Goal: Navigation & Orientation: Find specific page/section

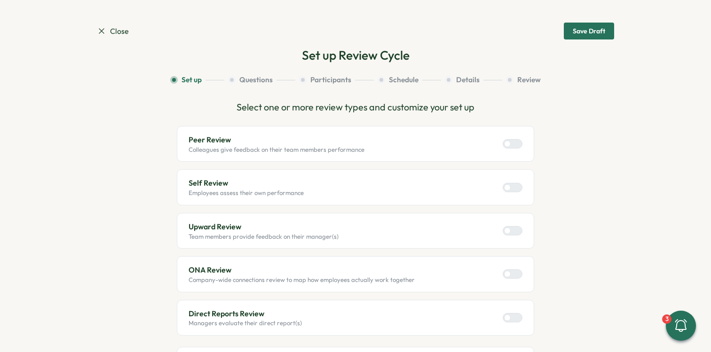
click at [110, 33] on span "Close" at bounding box center [113, 31] width 32 height 12
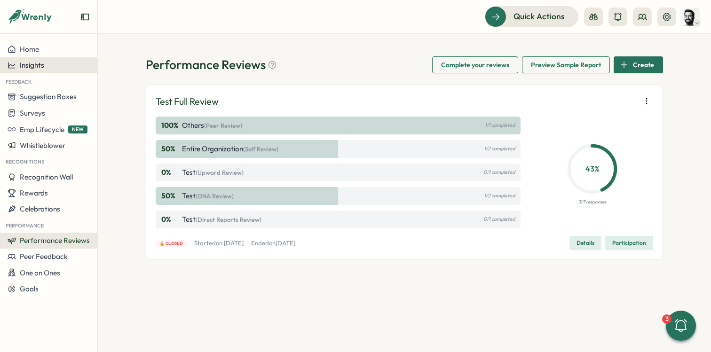
click at [45, 64] on div "Insights" at bounding box center [49, 65] width 82 height 8
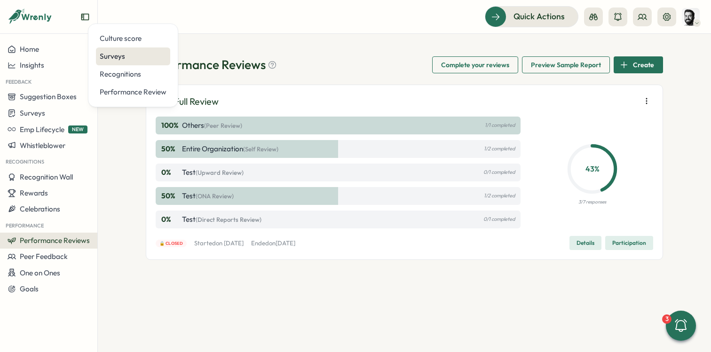
click at [117, 52] on div "Surveys" at bounding box center [133, 56] width 67 height 10
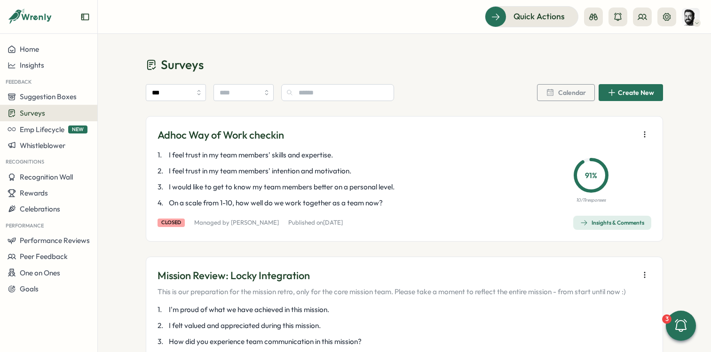
click at [67, 63] on div "Insights" at bounding box center [49, 65] width 82 height 8
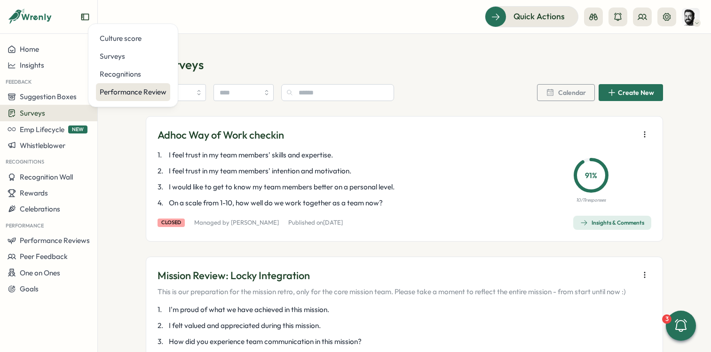
click at [152, 87] on div "Performance Review" at bounding box center [133, 92] width 67 height 10
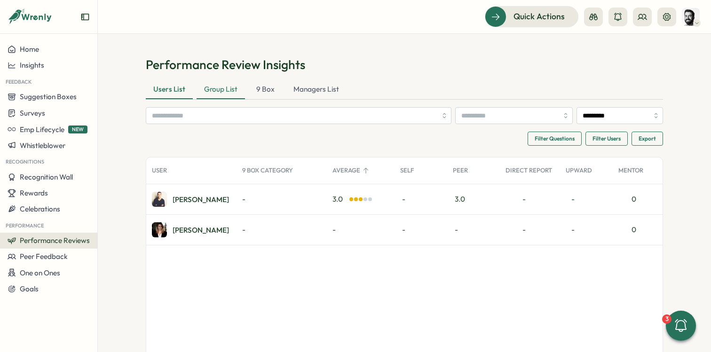
click at [211, 89] on div "Group List" at bounding box center [220, 89] width 48 height 19
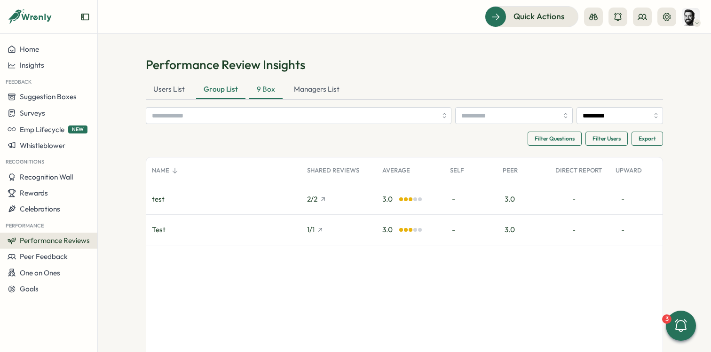
click at [262, 90] on div "9 Box" at bounding box center [265, 89] width 33 height 19
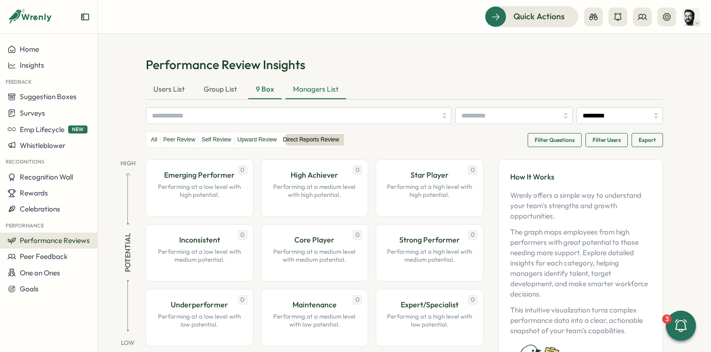
click at [301, 93] on div "Managers List" at bounding box center [315, 89] width 61 height 19
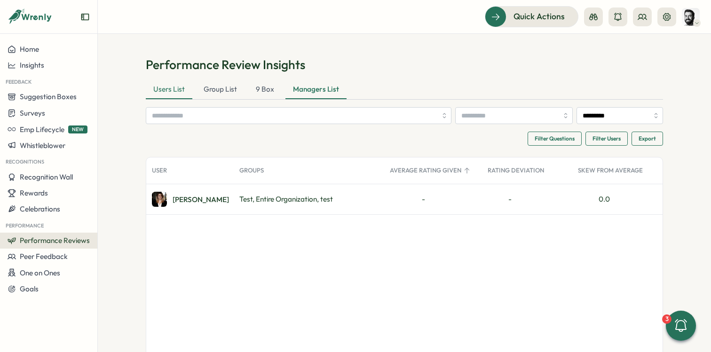
click at [164, 84] on div "Users List" at bounding box center [169, 89] width 47 height 19
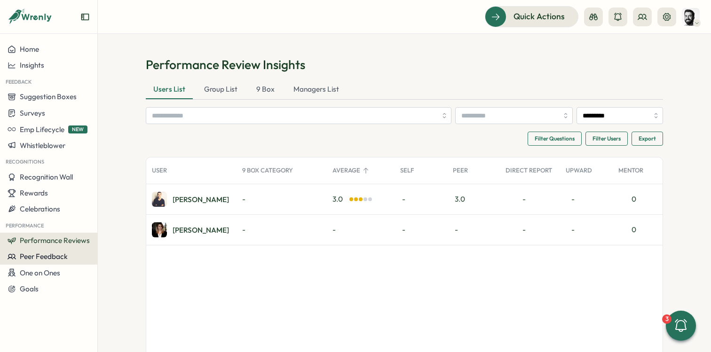
click at [69, 257] on div "Peer Feedback" at bounding box center [49, 256] width 82 height 8
